Goal: Task Accomplishment & Management: Manage account settings

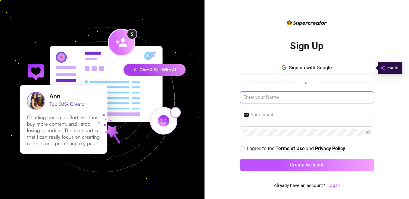
click at [311, 97] on input "text" at bounding box center [307, 97] width 134 height 12
click at [336, 179] on div "Sign Up Sign up with Google or I agree to the Terms of Use and Privacy Policy C…" at bounding box center [307, 104] width 134 height 170
click at [338, 182] on link "Log In" at bounding box center [333, 184] width 12 height 5
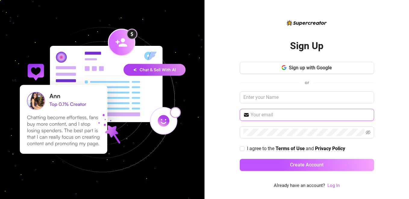
click at [290, 116] on input "text" at bounding box center [310, 114] width 120 height 7
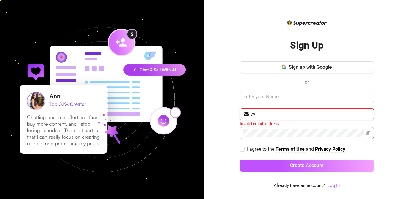
type input "y"
click at [333, 186] on link "Log In" at bounding box center [333, 184] width 12 height 5
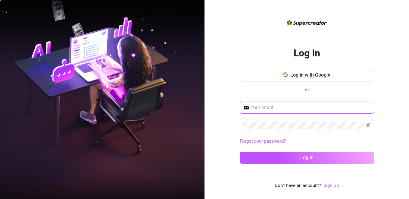
click at [285, 113] on span at bounding box center [307, 107] width 134 height 12
click at [368, 126] on icon "eye-invisible" at bounding box center [367, 125] width 5 height 5
type input "yv0nnielu18@gmail.com"
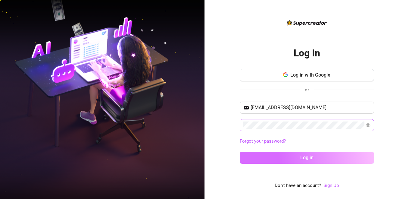
click at [317, 154] on button "Log in" at bounding box center [307, 157] width 134 height 12
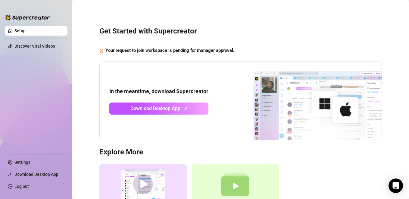
click at [72, 77] on main "Get Started with Supercreator Your request to join workspace is pending for man…" at bounding box center [240, 130] width 337 height 261
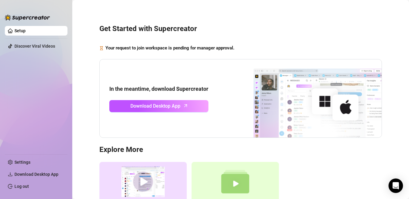
scroll to position [2, 0]
click at [25, 185] on link "Log out" at bounding box center [21, 186] width 14 height 5
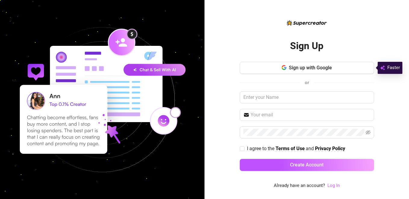
click at [330, 188] on link "Log In" at bounding box center [333, 184] width 12 height 5
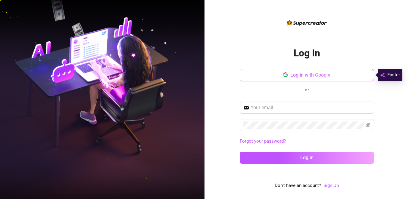
click at [287, 74] on icon "button" at bounding box center [285, 74] width 5 height 5
click at [299, 117] on div "Forgot your password? Log in" at bounding box center [307, 134] width 134 height 67
drag, startPoint x: 299, startPoint y: 113, endPoint x: 300, endPoint y: 110, distance: 3.8
click at [300, 110] on span at bounding box center [307, 107] width 134 height 12
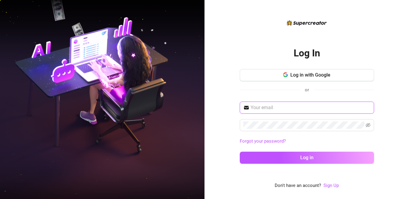
click at [300, 109] on input "text" at bounding box center [310, 107] width 120 height 7
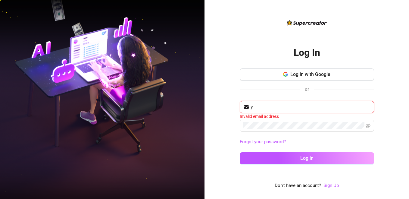
type input "yv0nnielu18@gmail.com"
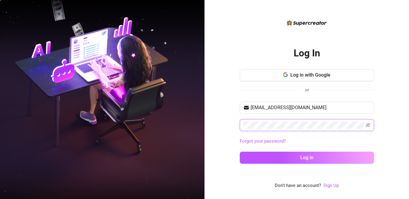
click at [240, 151] on button "Log in" at bounding box center [307, 157] width 134 height 12
